Goal: Communication & Community: Answer question/provide support

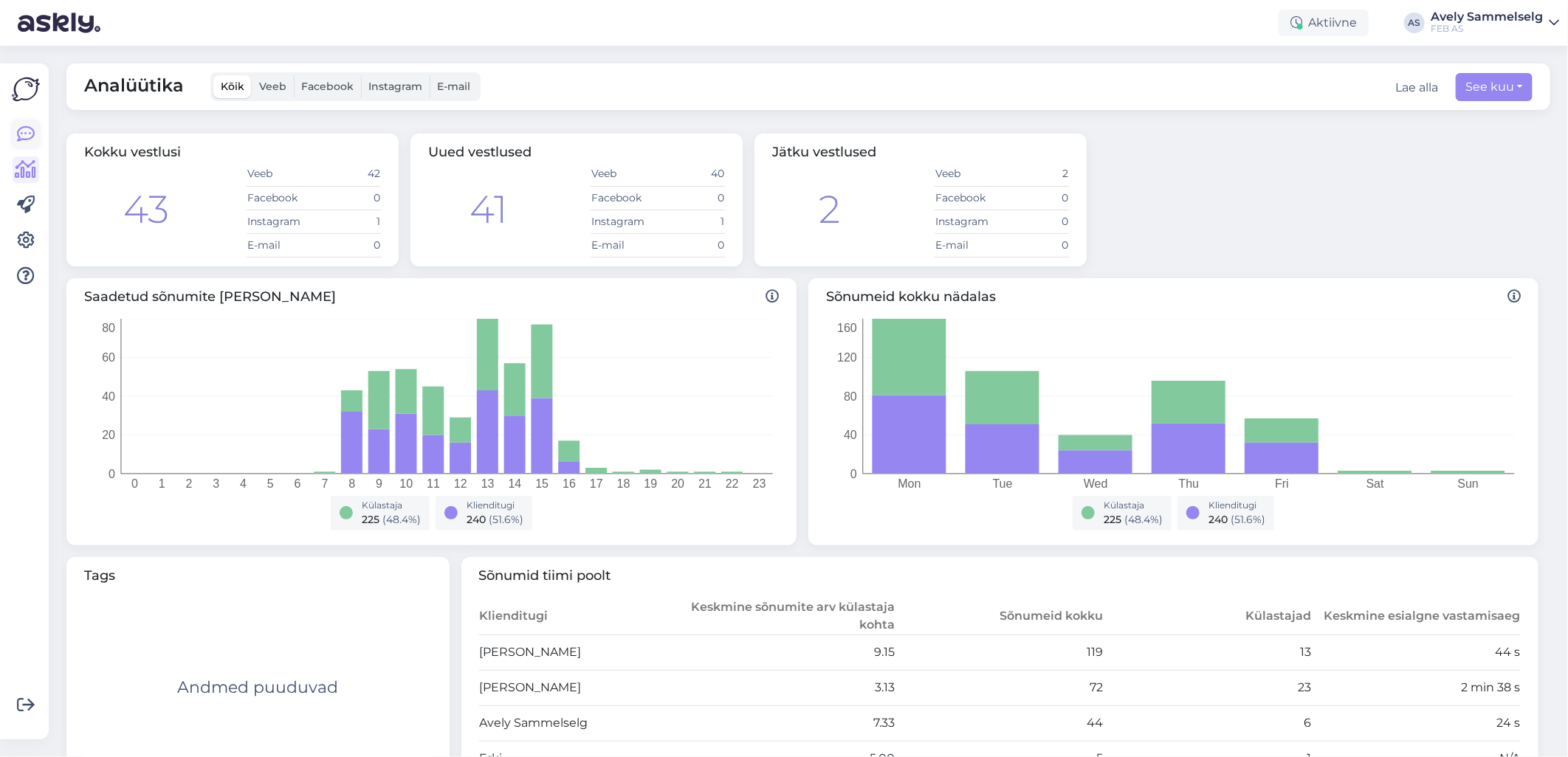
click at [25, 138] on icon at bounding box center [26, 135] width 18 height 18
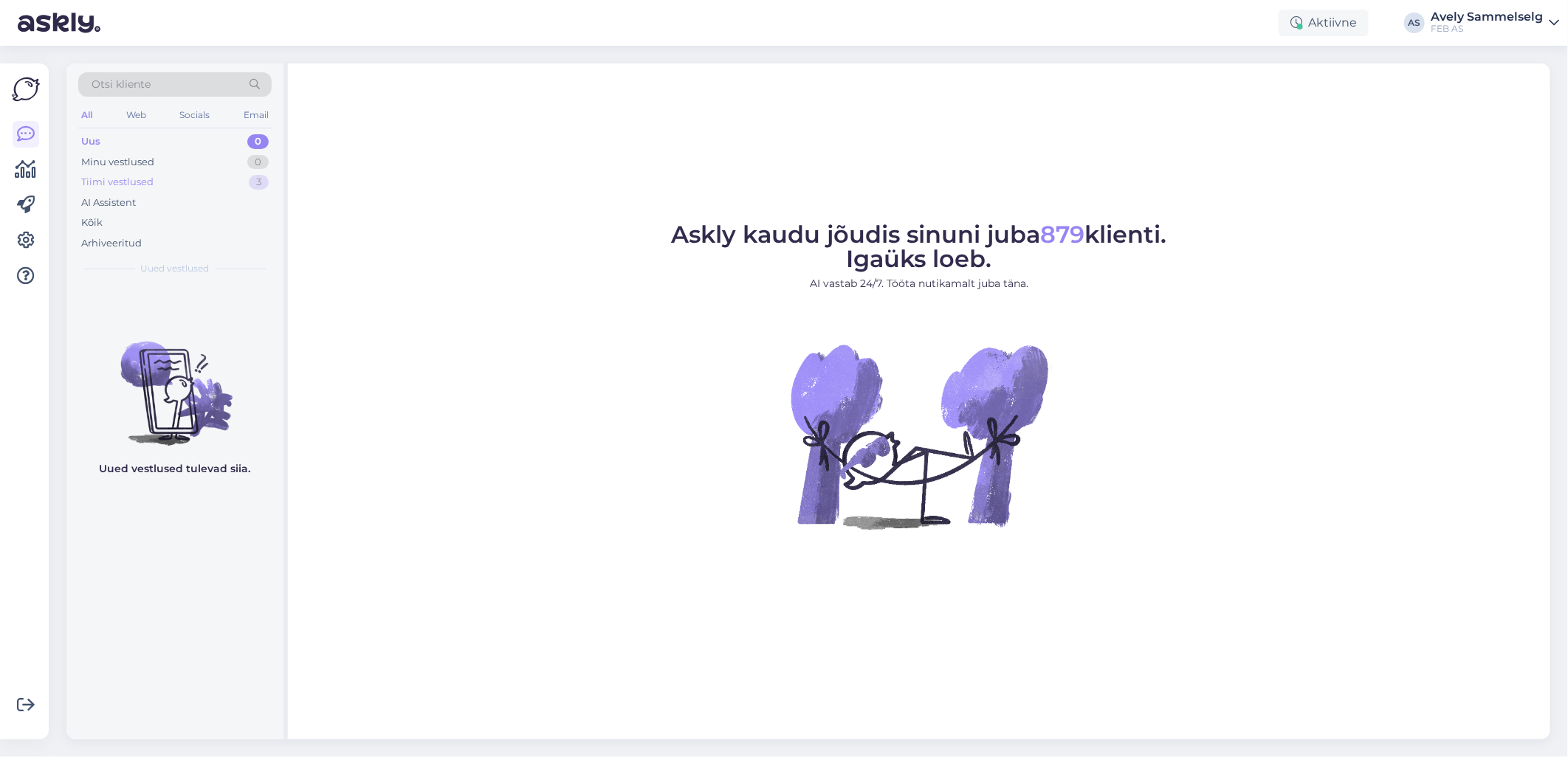
click at [138, 188] on div "Tiimi vestlused" at bounding box center [117, 183] width 72 height 14
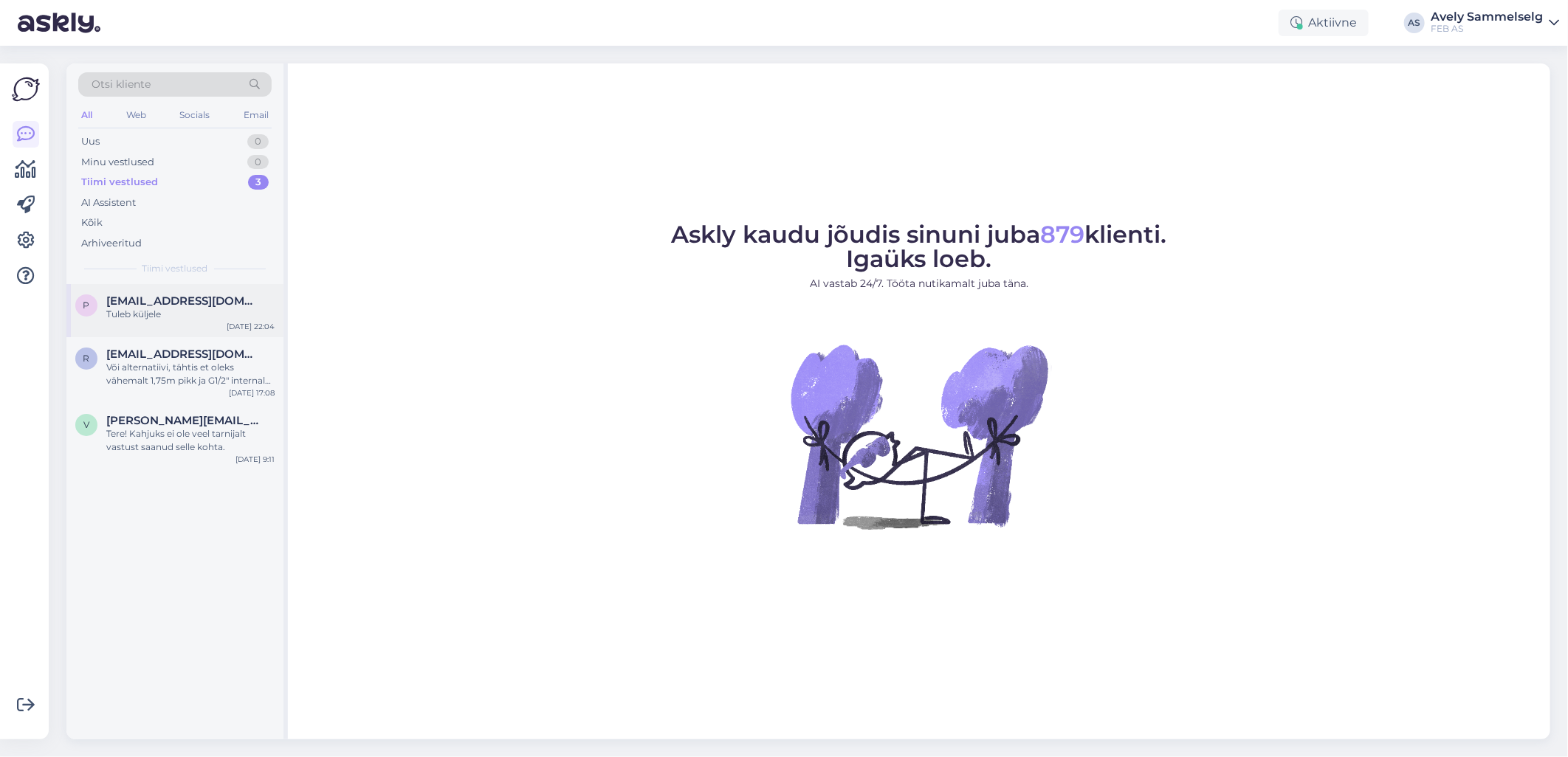
click at [174, 311] on div "Tuleb küljele" at bounding box center [190, 314] width 168 height 13
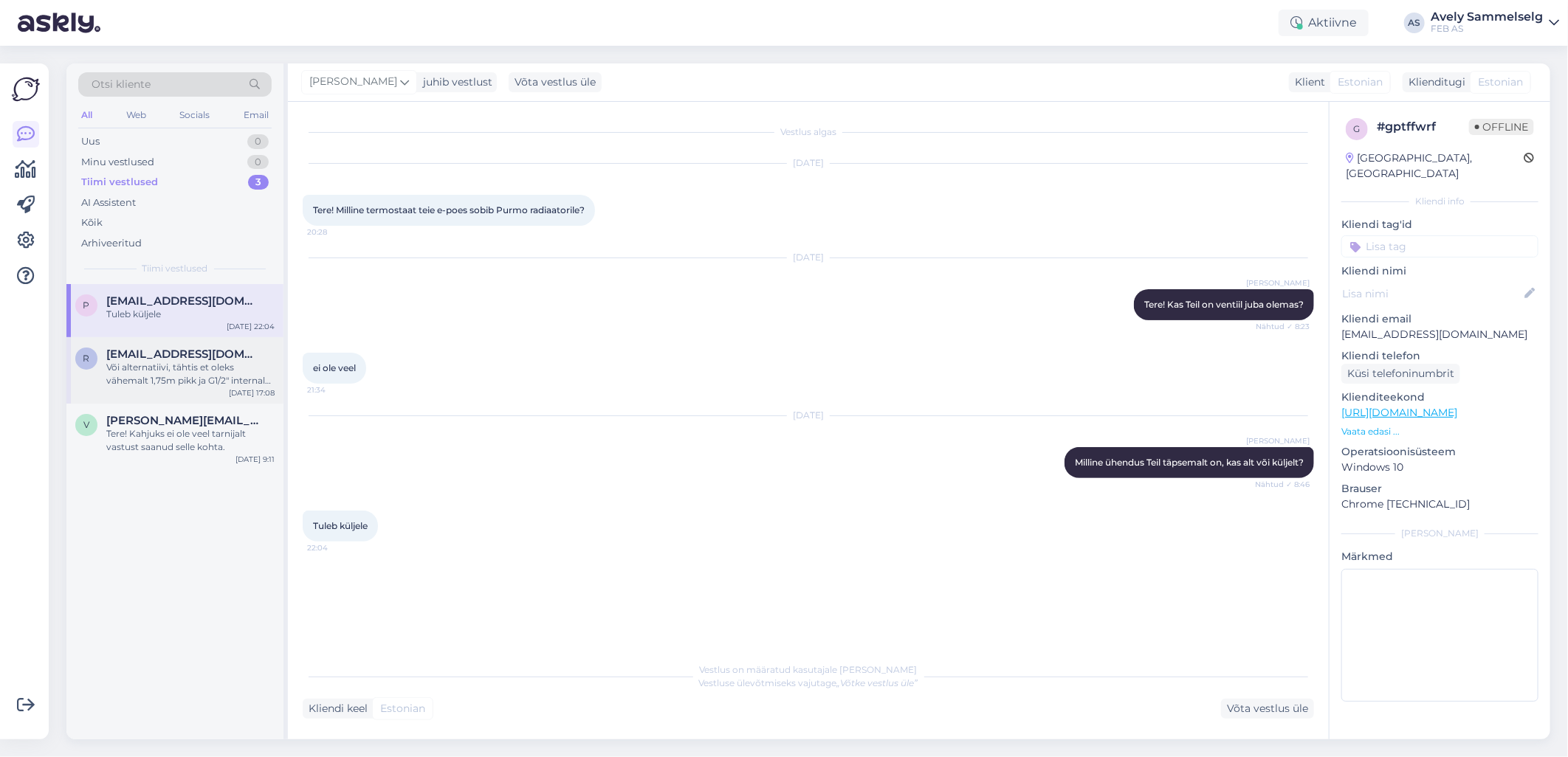
click at [179, 384] on div "Või alternatiivi, tähtis et oleks vähemalt 1,75m pikk ja G1/2" internal thread …" at bounding box center [190, 374] width 168 height 27
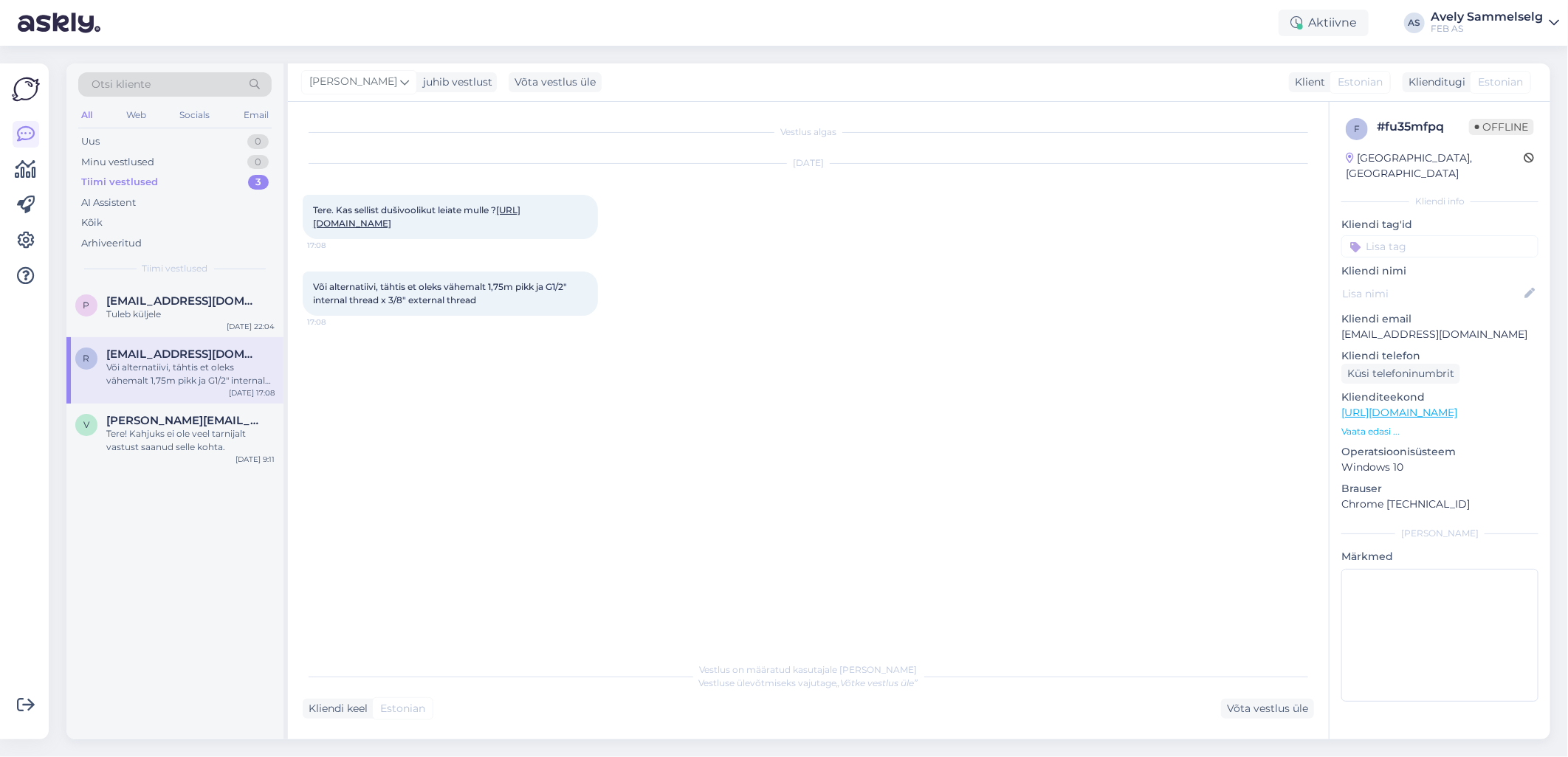
click at [370, 225] on link "[URL][DOMAIN_NAME]" at bounding box center [416, 216] width 208 height 24
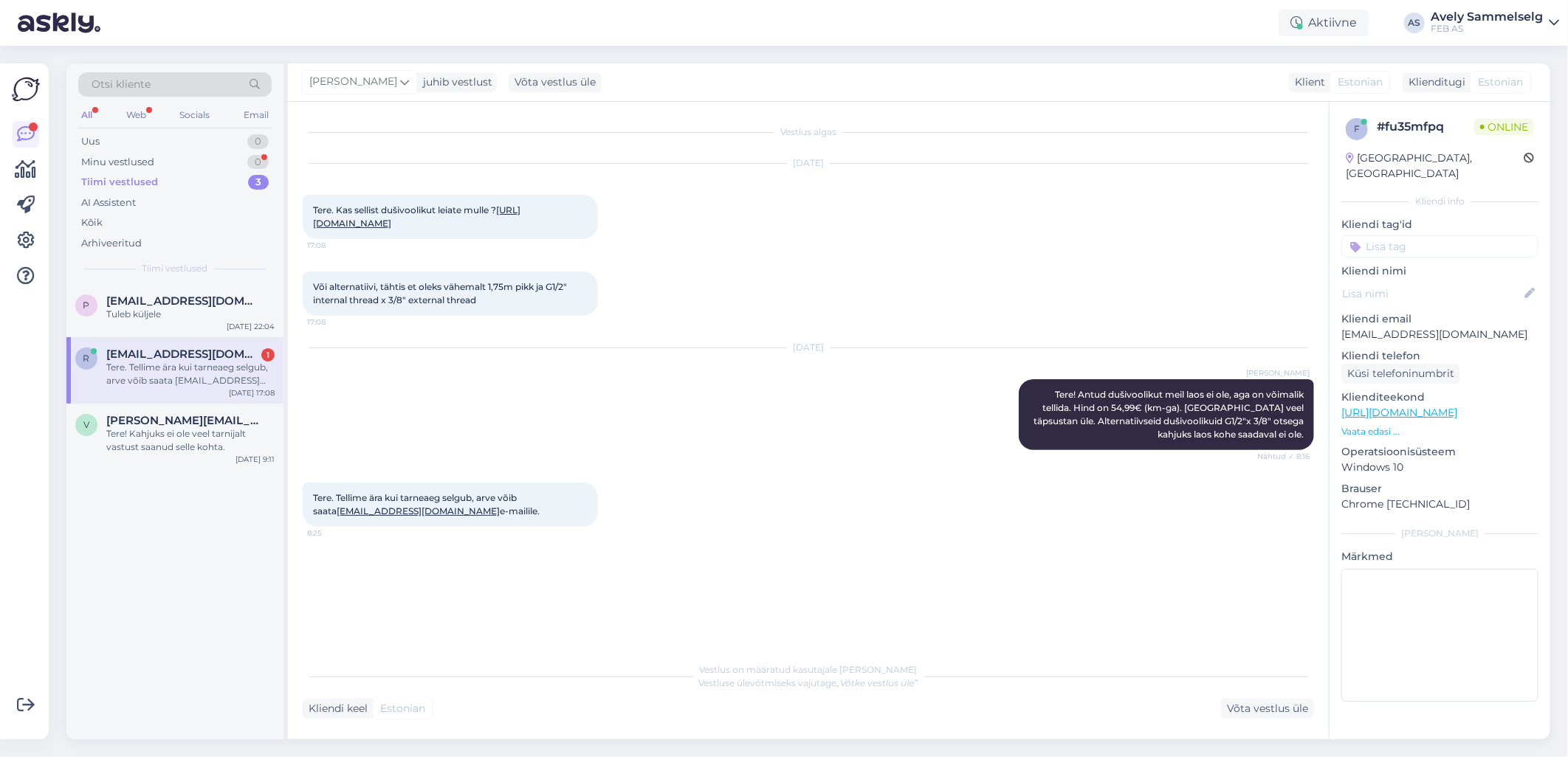
click at [190, 370] on div "Tere. Tellime ära kui tarneaeg selgub, arve võib saata [EMAIL_ADDRESS][DOMAIN_N…" at bounding box center [190, 374] width 168 height 27
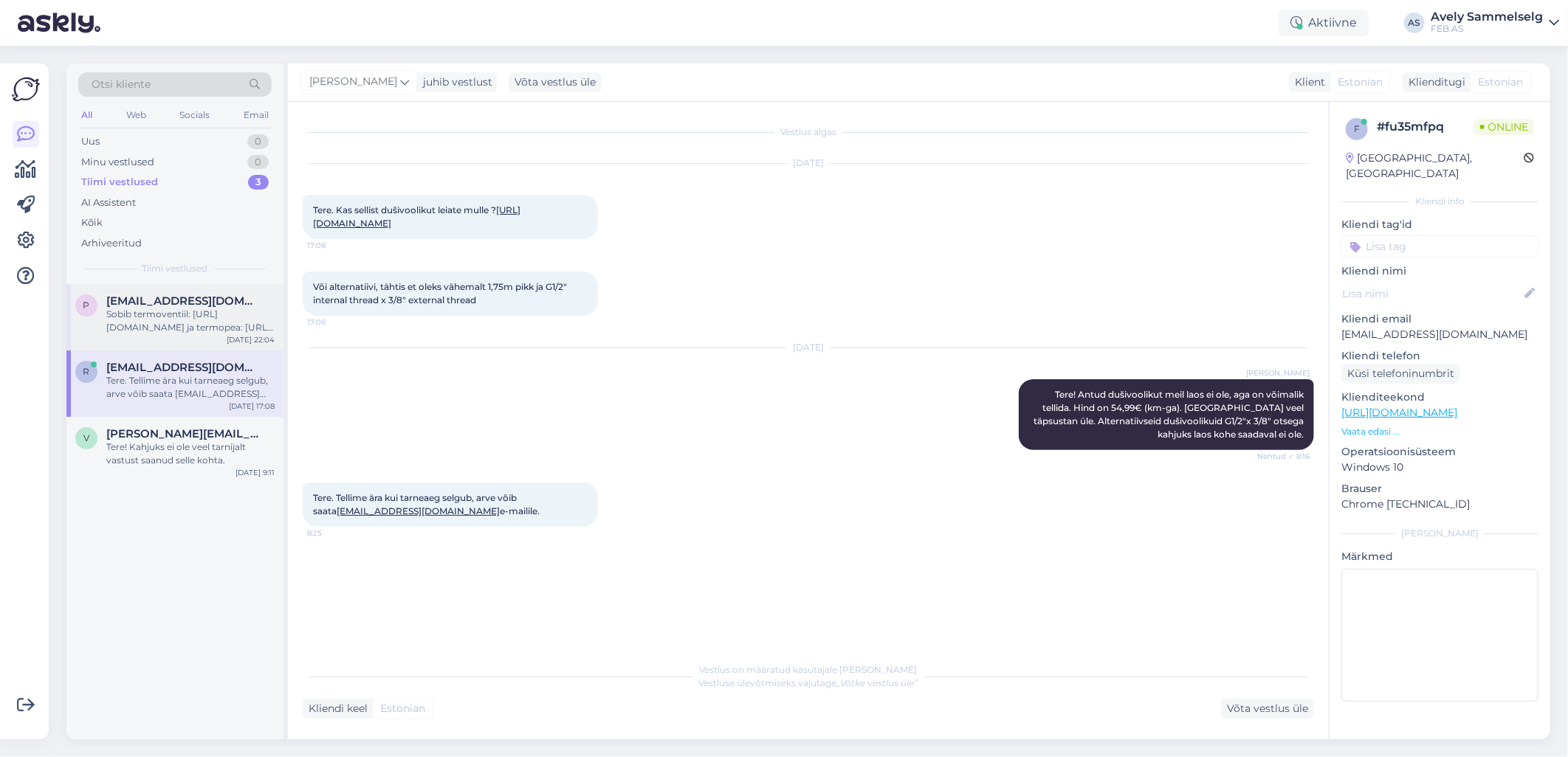
click at [160, 312] on div "Sobib termoventiil: [URL][DOMAIN_NAME] ja termopea: [URL][DOMAIN_NAME][PERSON_N…" at bounding box center [190, 321] width 168 height 27
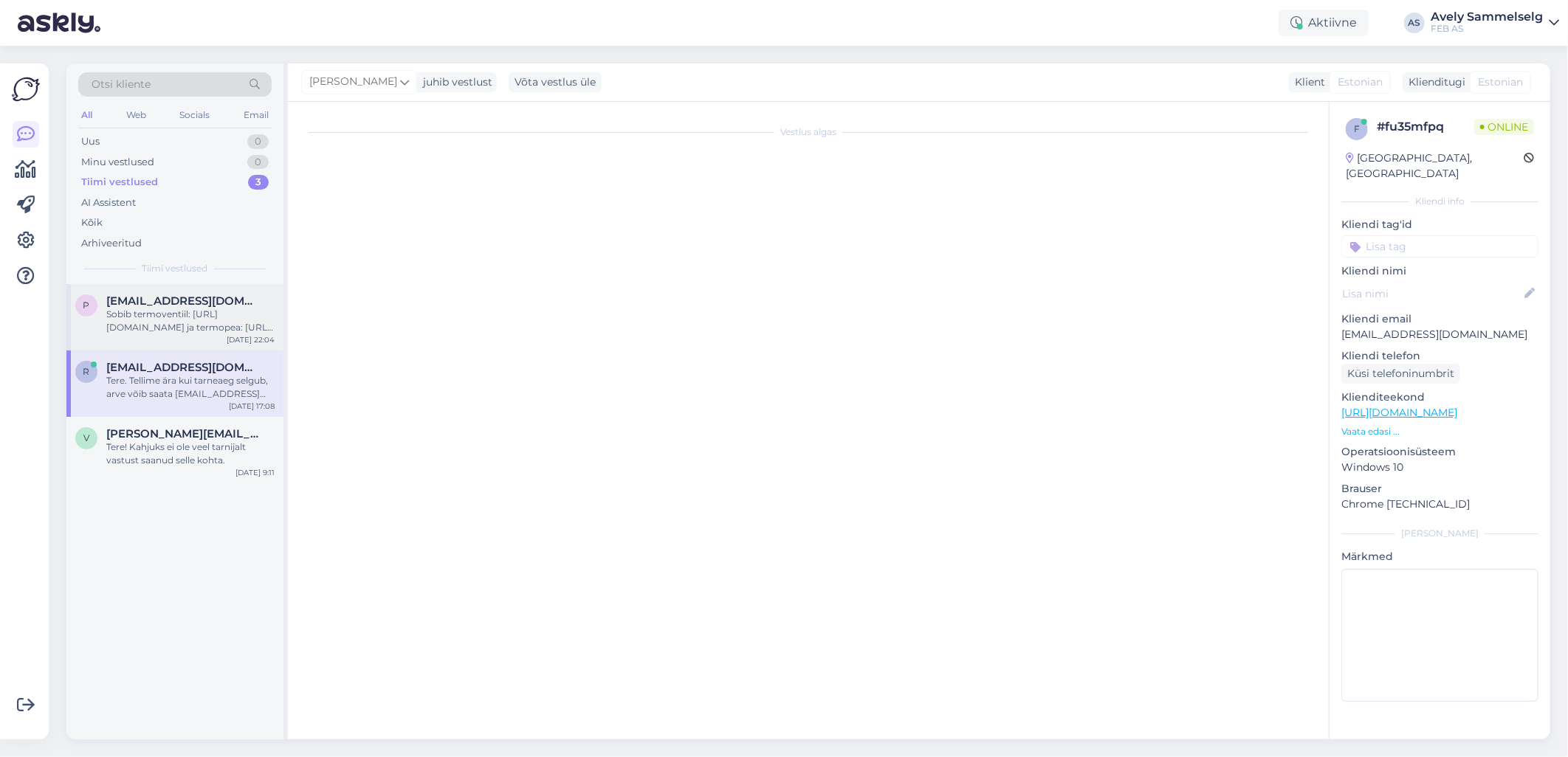
scroll to position [63, 0]
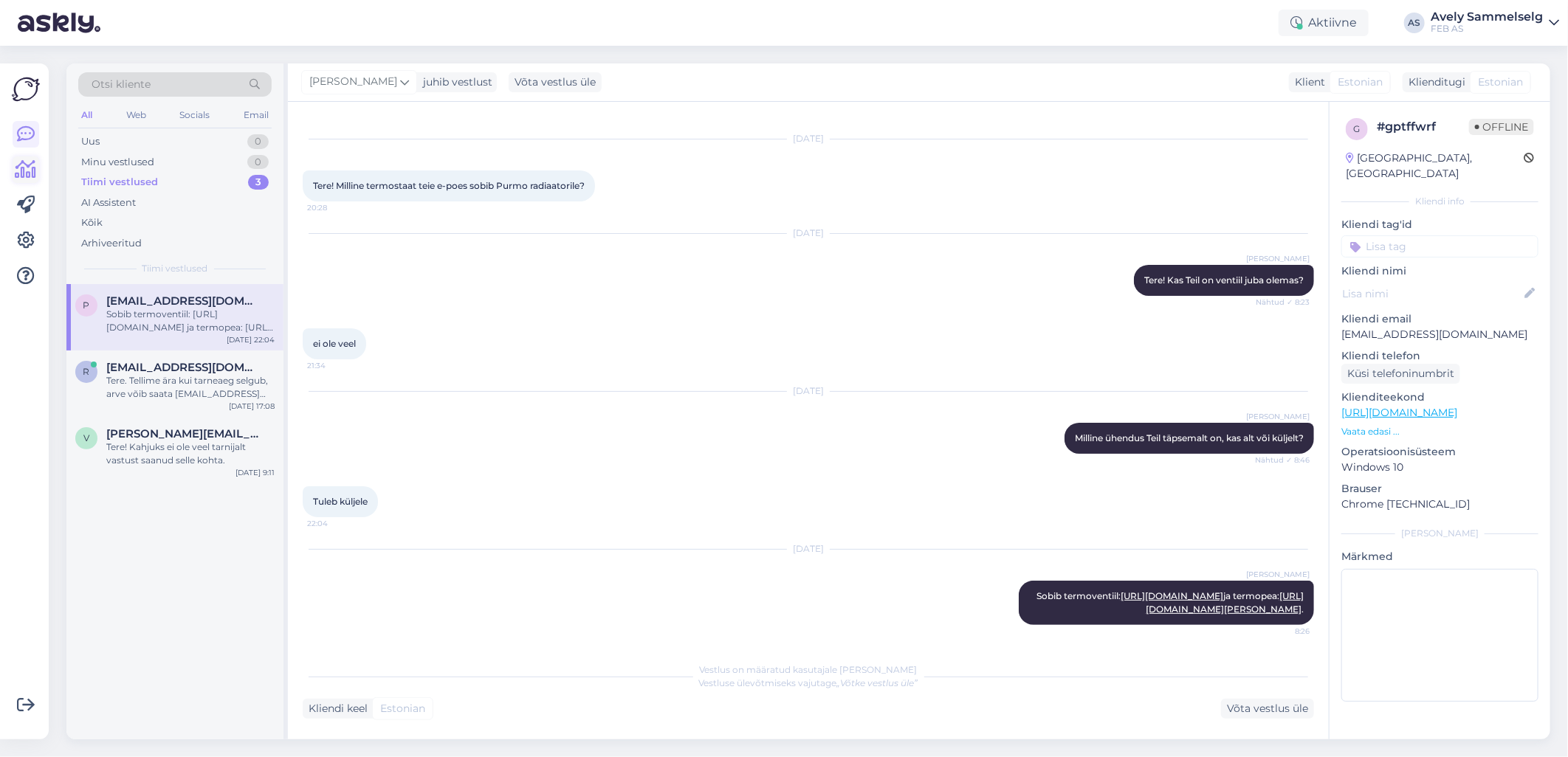
click at [31, 168] on icon at bounding box center [26, 170] width 22 height 18
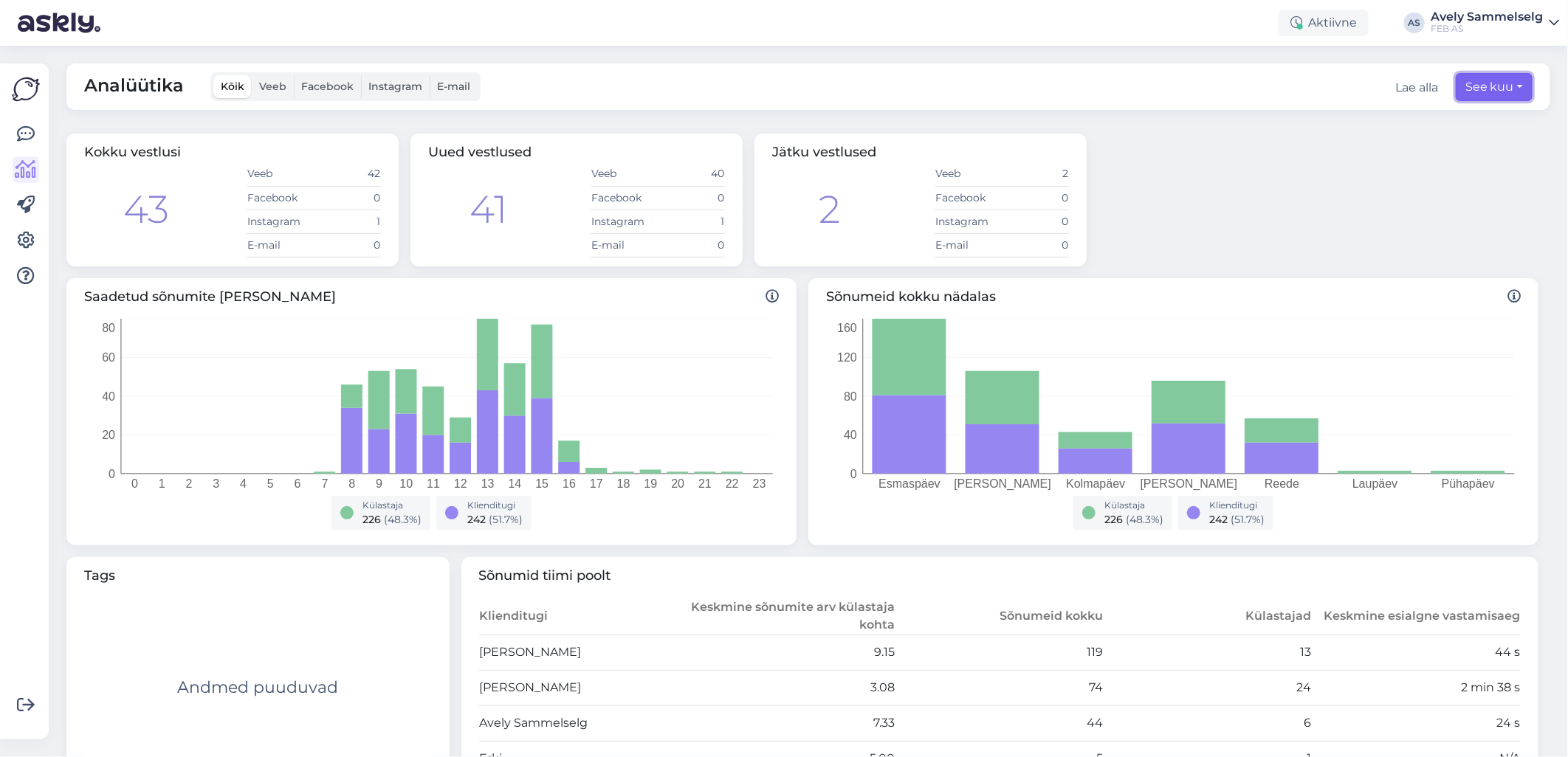
click at [1483, 75] on button "See kuu" at bounding box center [1493, 86] width 76 height 28
select select "7"
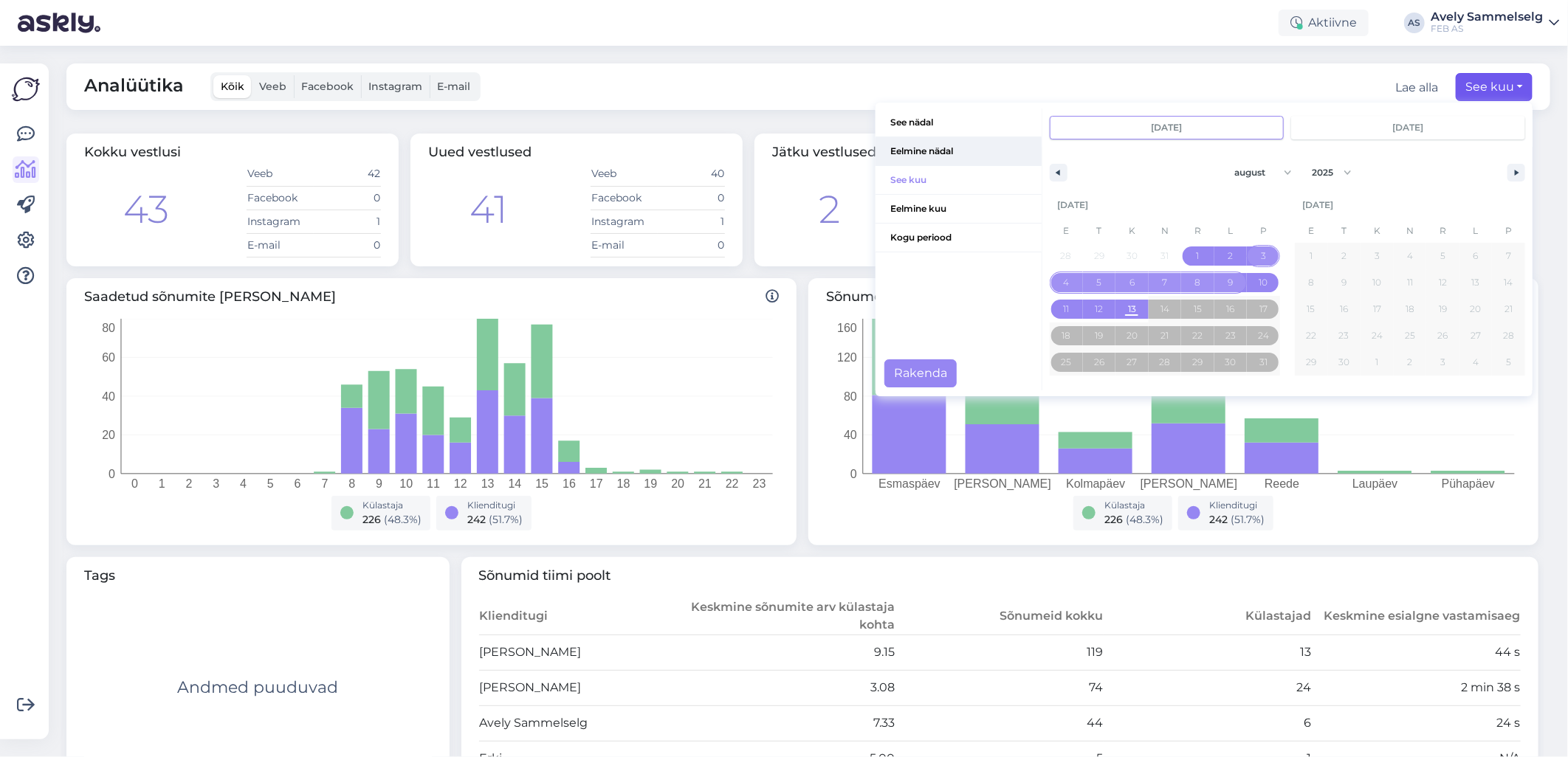
click at [933, 148] on span "Eelmine nädal" at bounding box center [958, 151] width 166 height 28
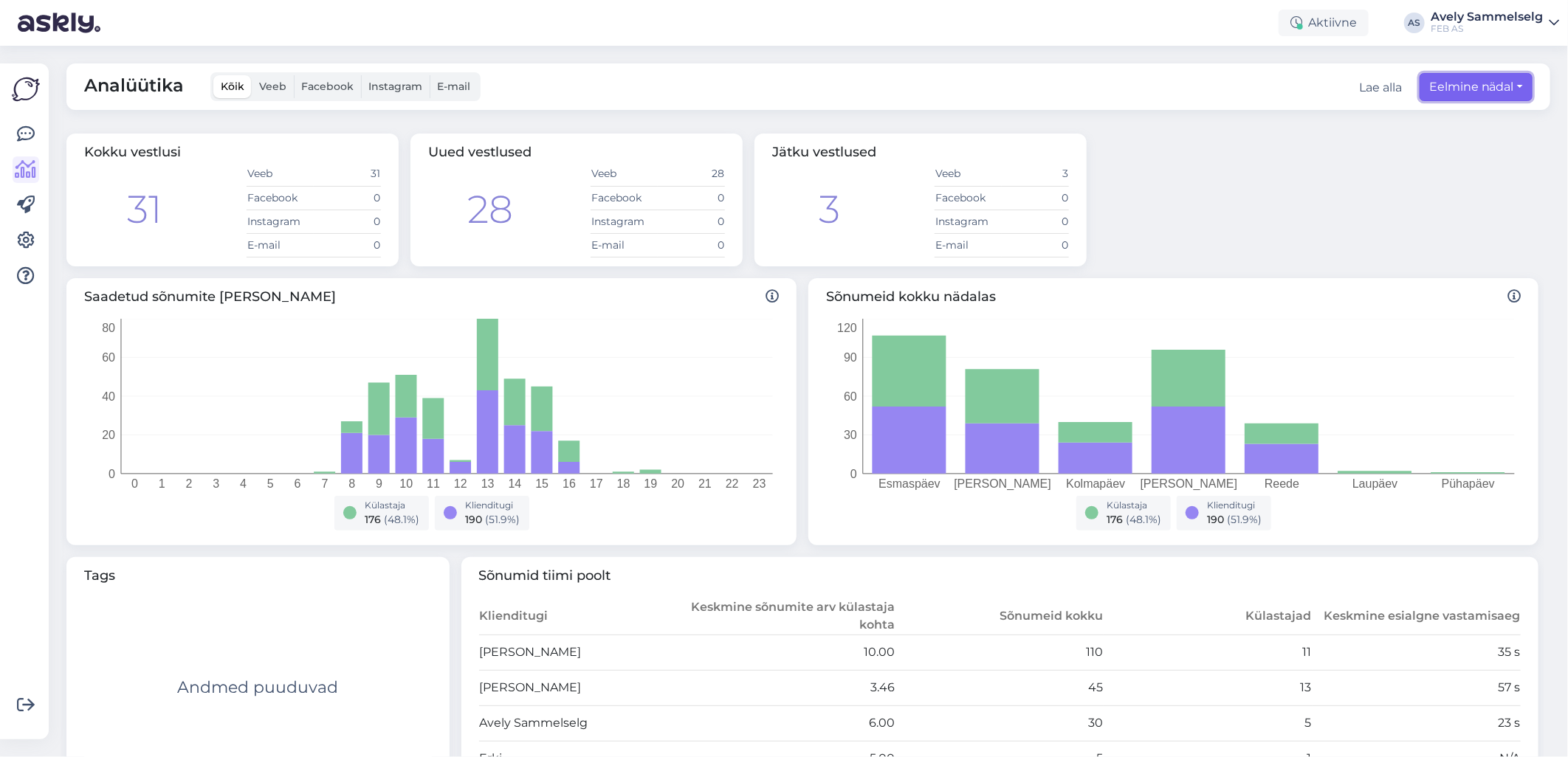
click at [1471, 94] on button "Eelmine nädal" at bounding box center [1476, 86] width 113 height 28
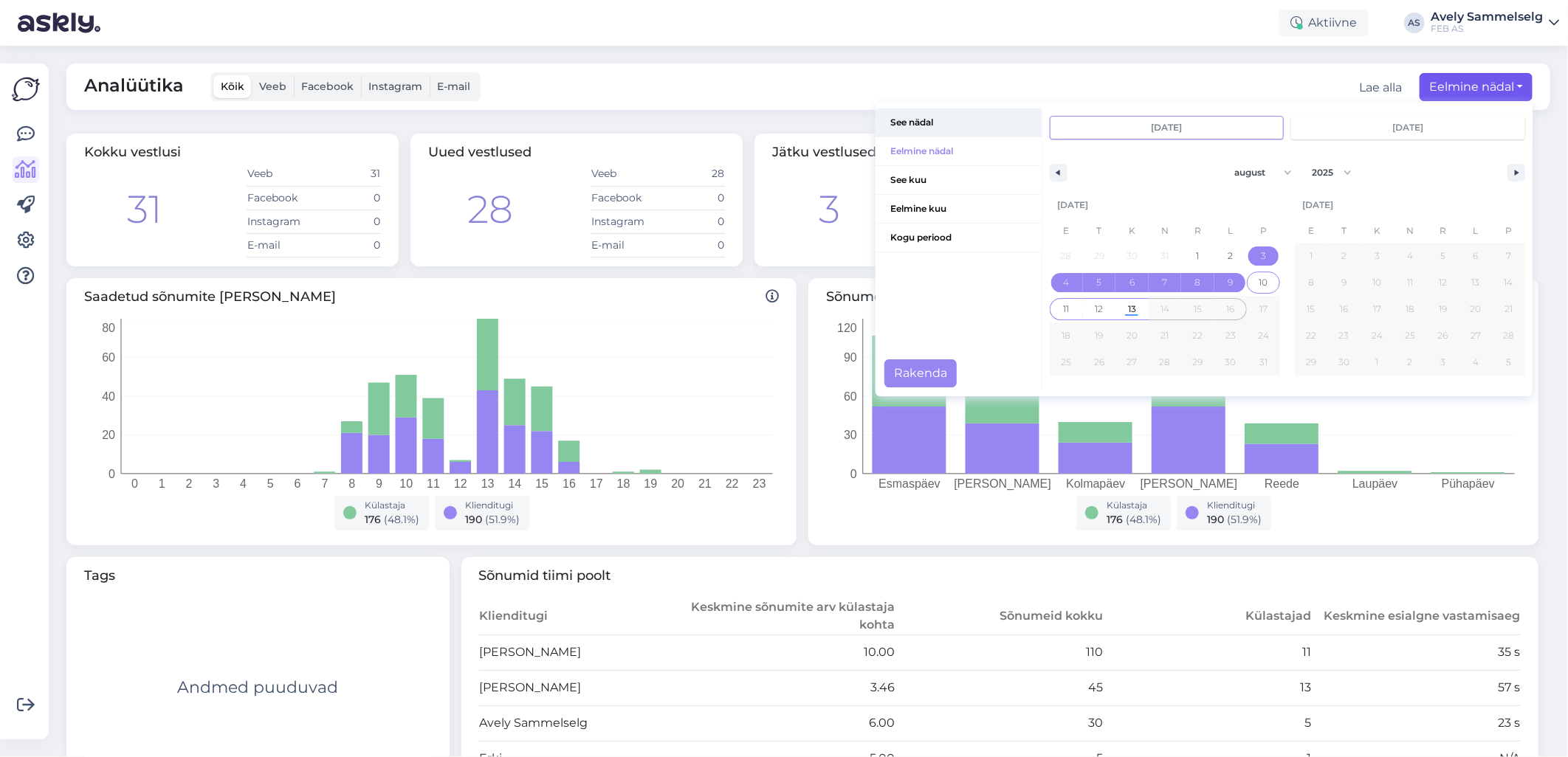
click at [902, 124] on span "See nädal" at bounding box center [958, 122] width 166 height 28
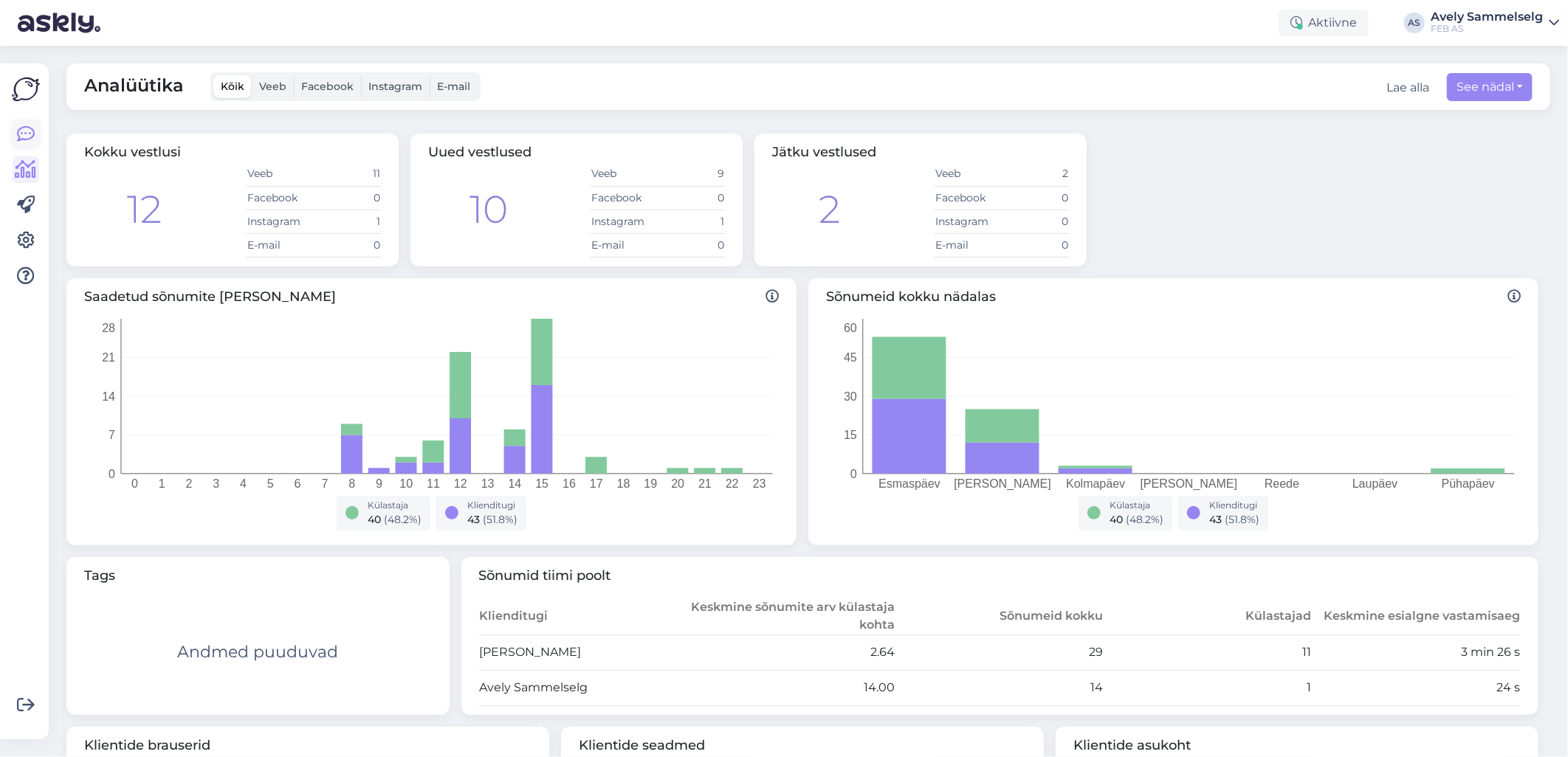
click at [15, 143] on link at bounding box center [26, 135] width 27 height 27
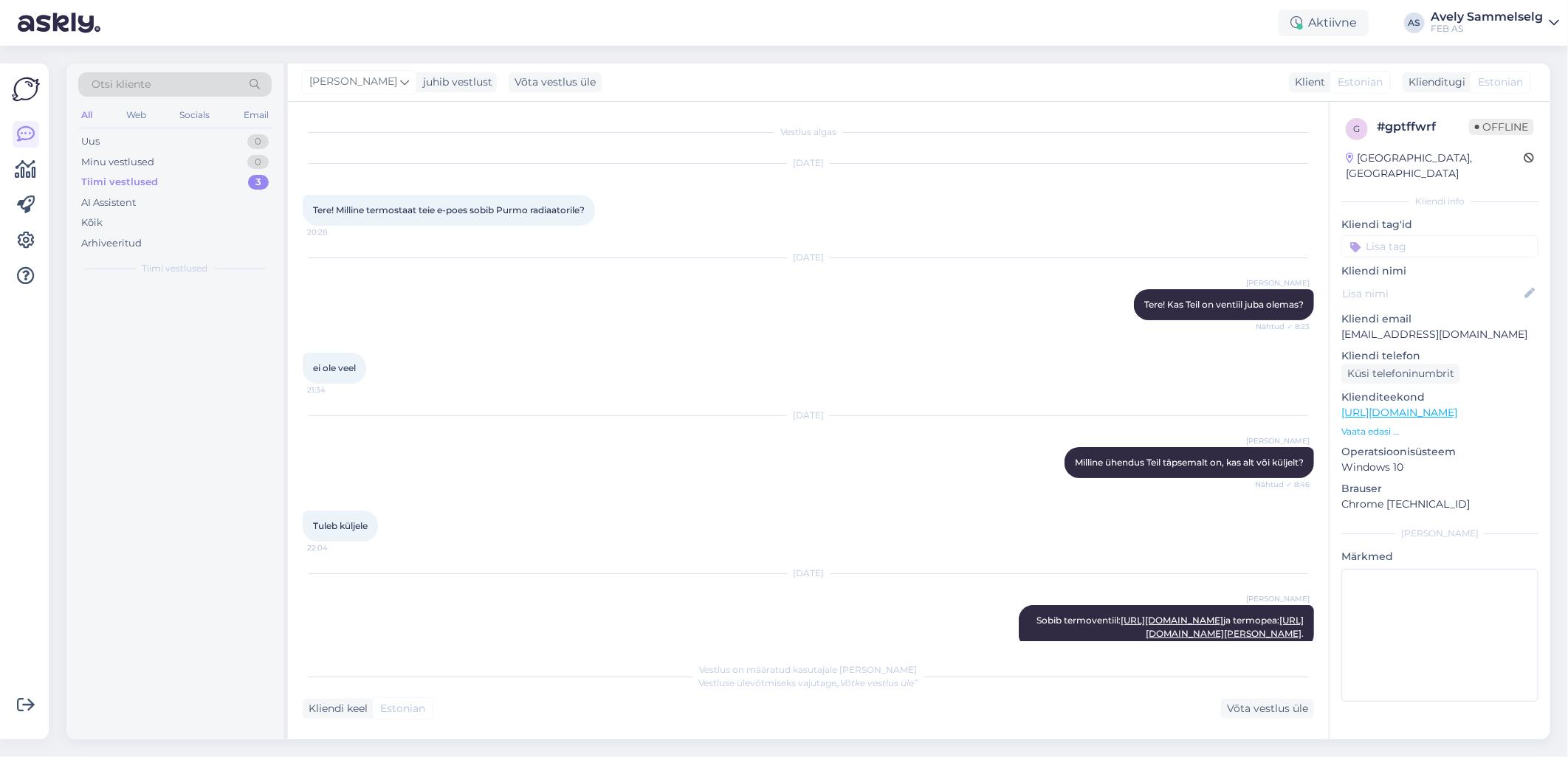
scroll to position [63, 0]
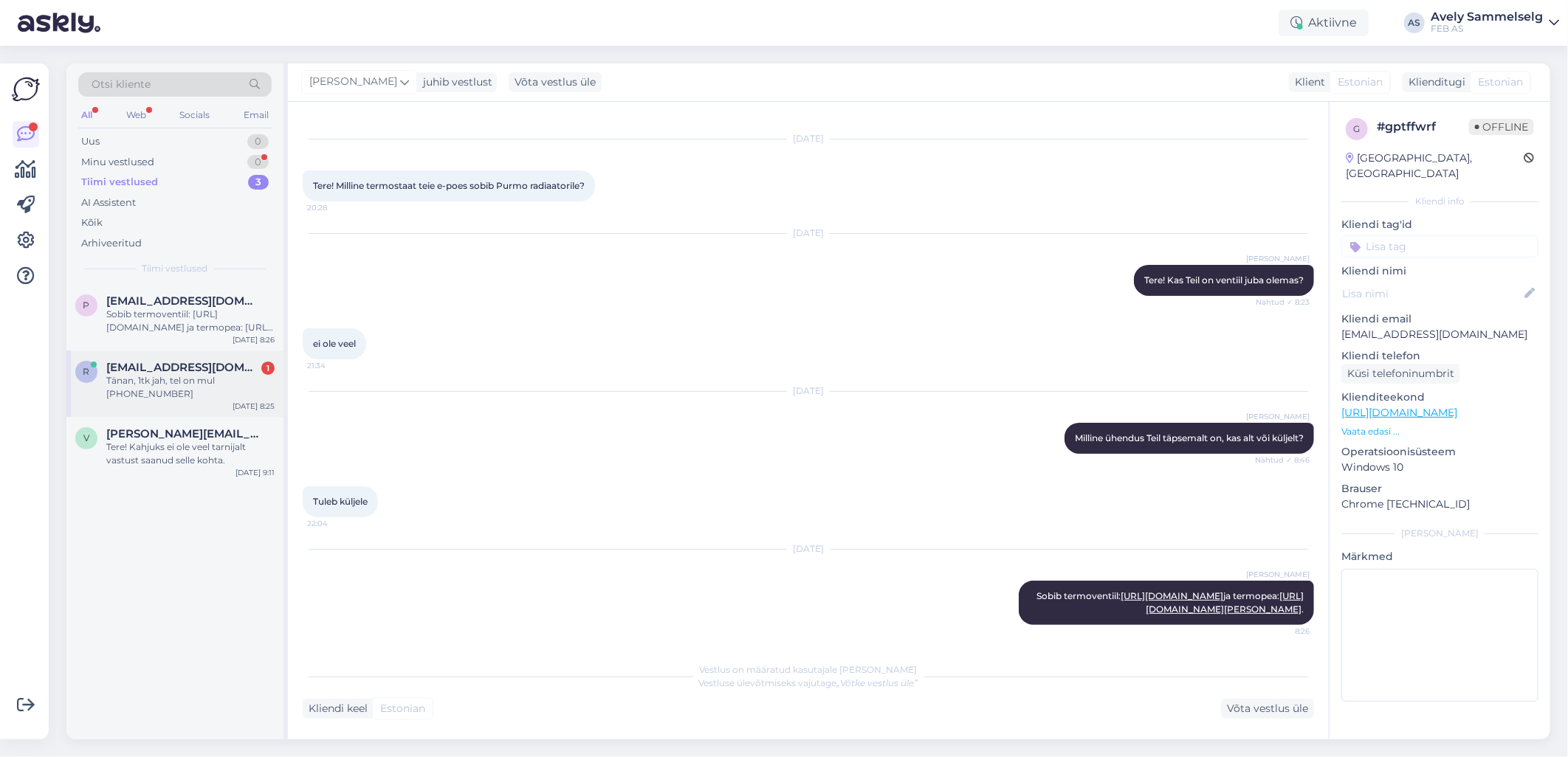
click at [163, 386] on div "Tänan, 1tk jah, tel on mul [PHONE_NUMBER]" at bounding box center [190, 387] width 168 height 27
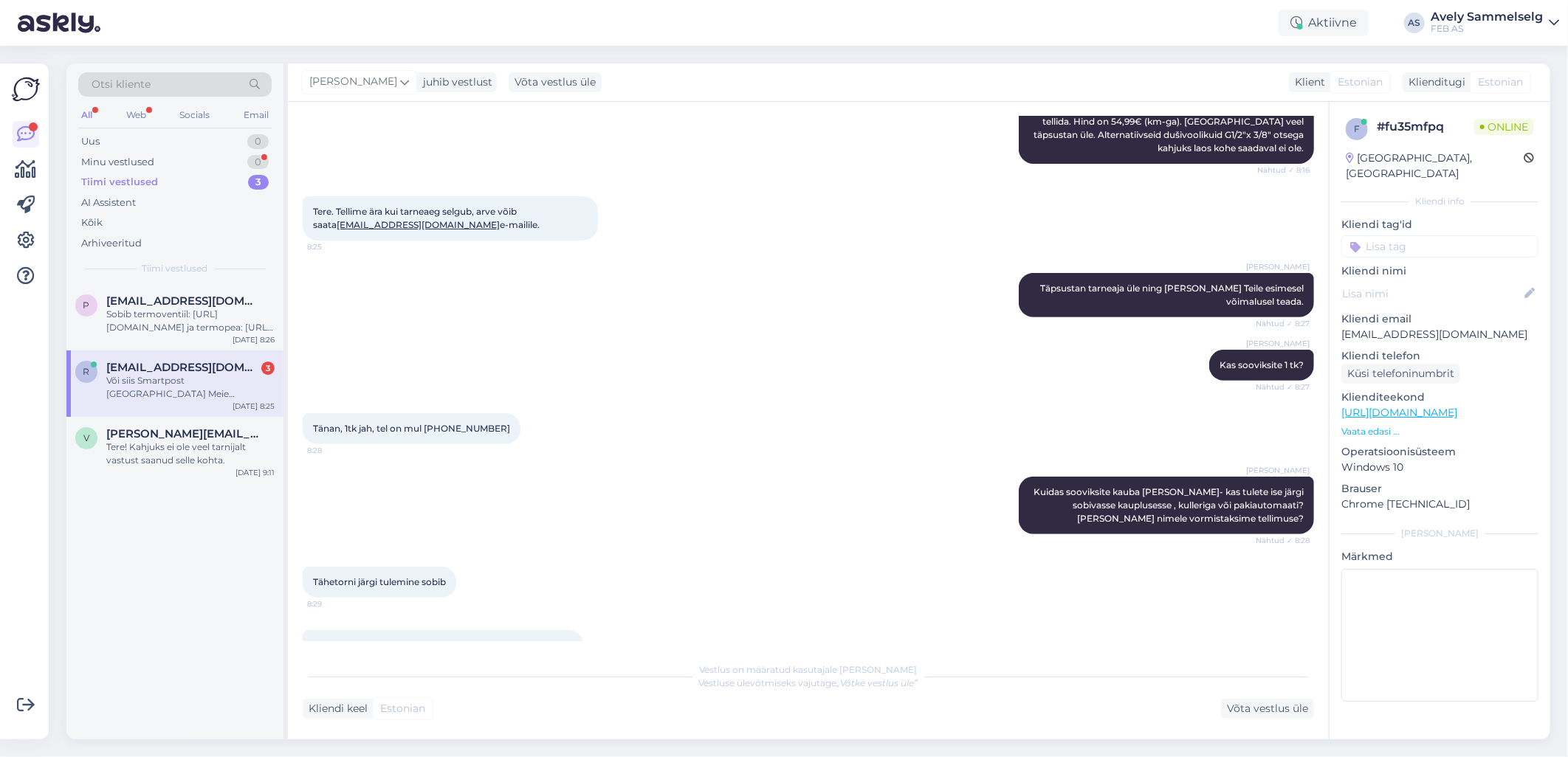
scroll to position [334, 0]
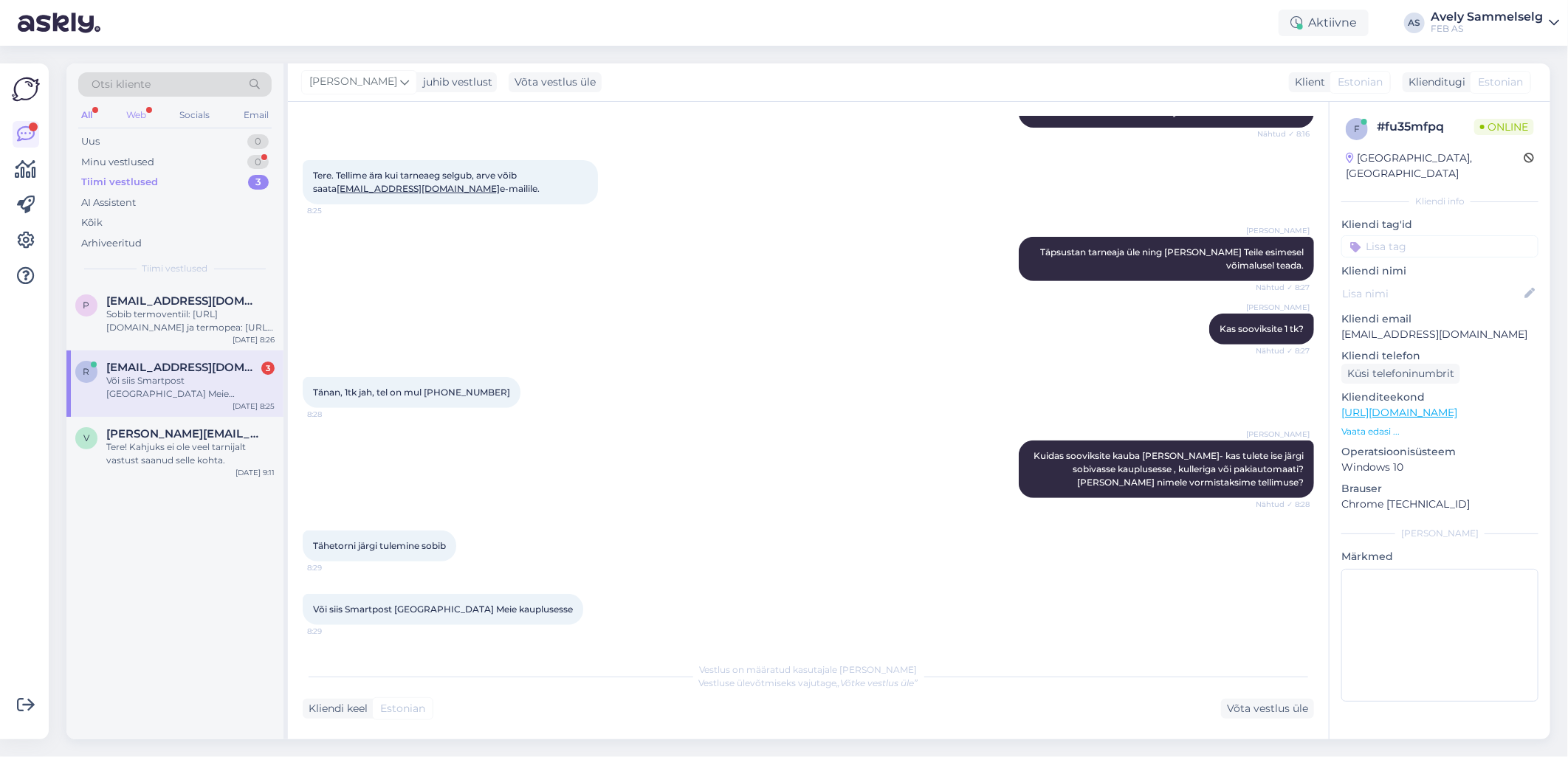
drag, startPoint x: 140, startPoint y: 116, endPoint x: 148, endPoint y: 116, distance: 8.0
click at [141, 116] on div "Web" at bounding box center [136, 114] width 26 height 19
click at [224, 159] on div "Minu vestlused 0" at bounding box center [174, 162] width 193 height 21
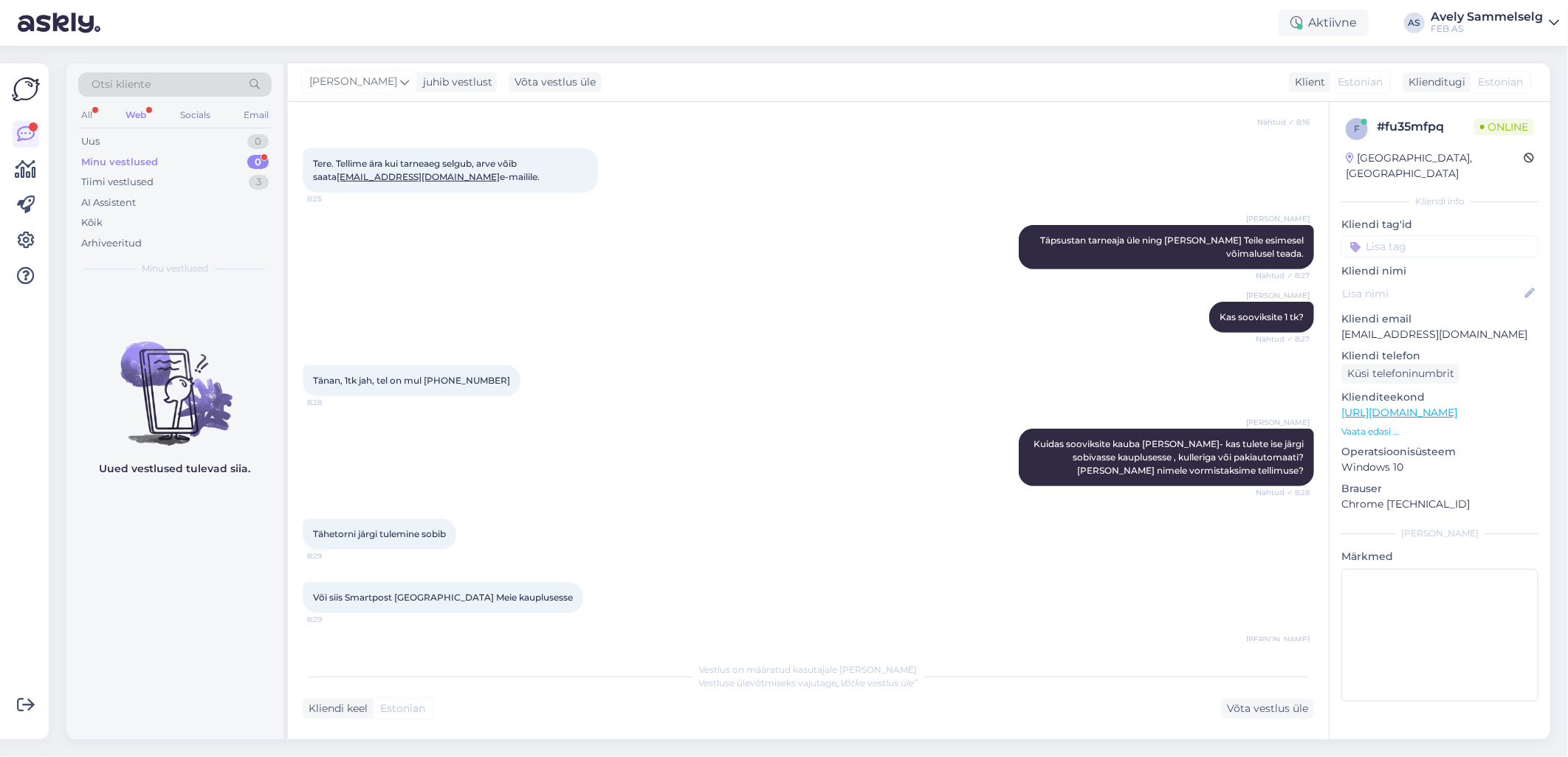
scroll to position [628, 0]
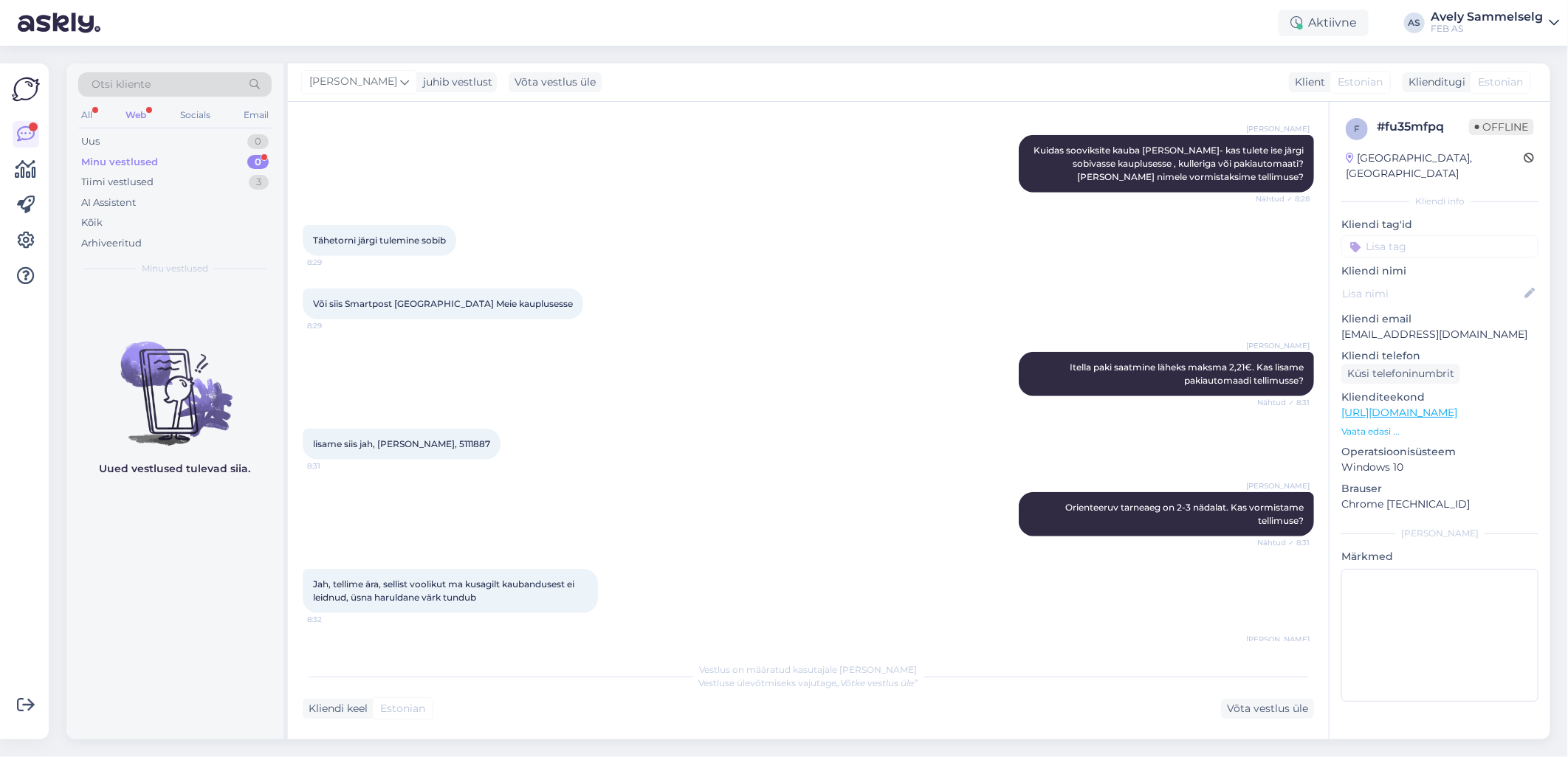
type textarea "[PERSON_NAME] tegeleb"
